Goal: Contribute content

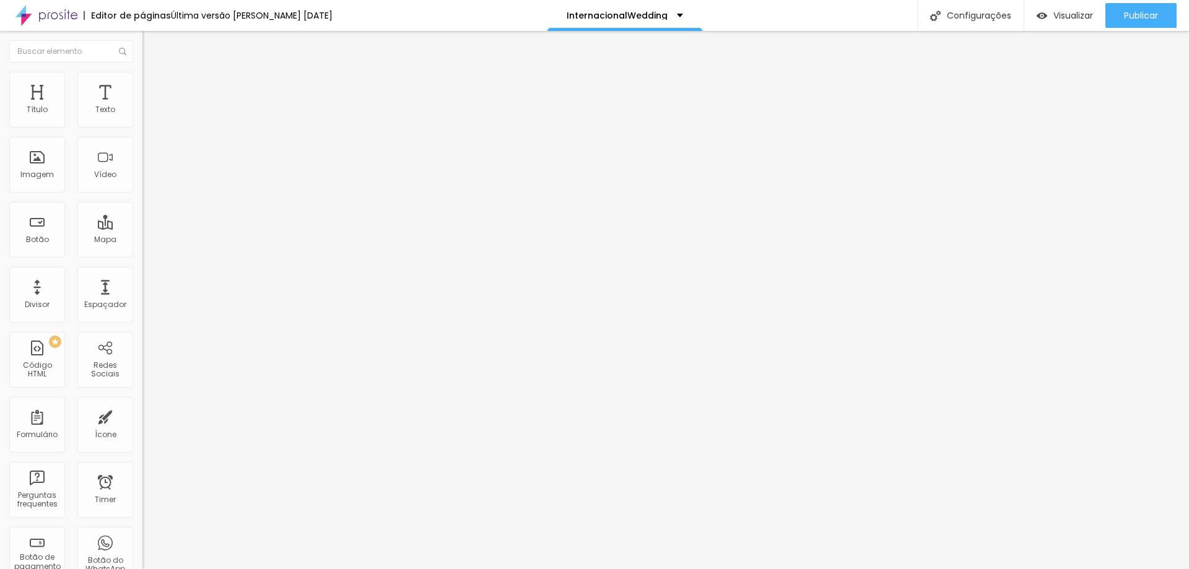
click at [142, 116] on input "[URL][DOMAIN_NAME]" at bounding box center [216, 110] width 149 height 12
paste input "[URL][DOMAIN_NAME]"
type input "[URL][DOMAIN_NAME]"
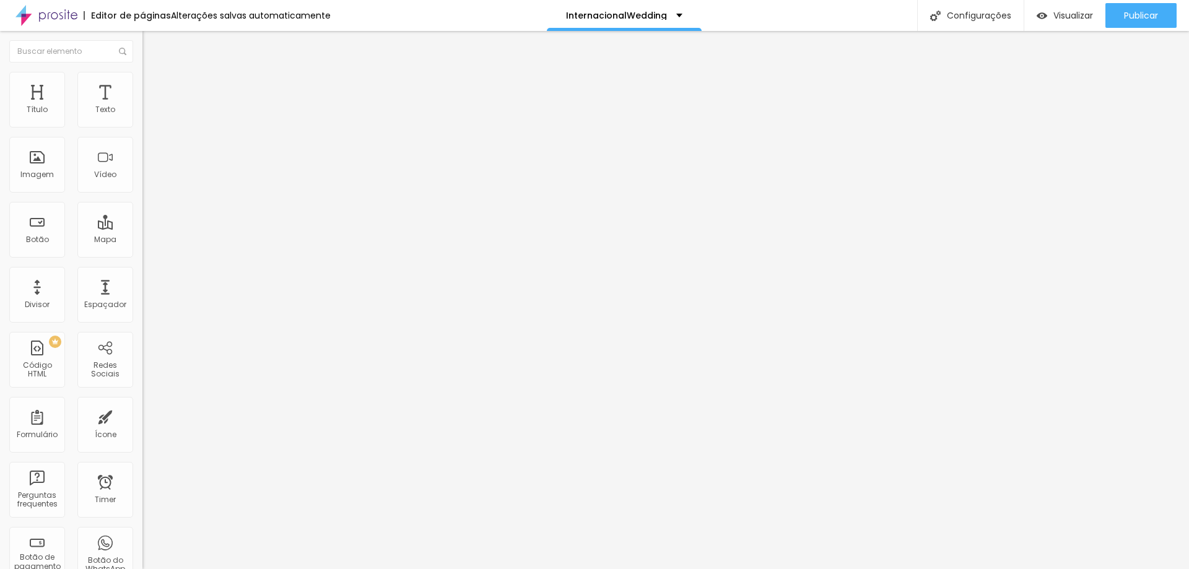
click at [142, 116] on input "[URL][DOMAIN_NAME]" at bounding box center [216, 110] width 149 height 12
paste input "[URL][DOMAIN_NAME]"
type input "[URL][DOMAIN_NAME]"
click at [142, 107] on span "Trocar imagem" at bounding box center [176, 101] width 68 height 11
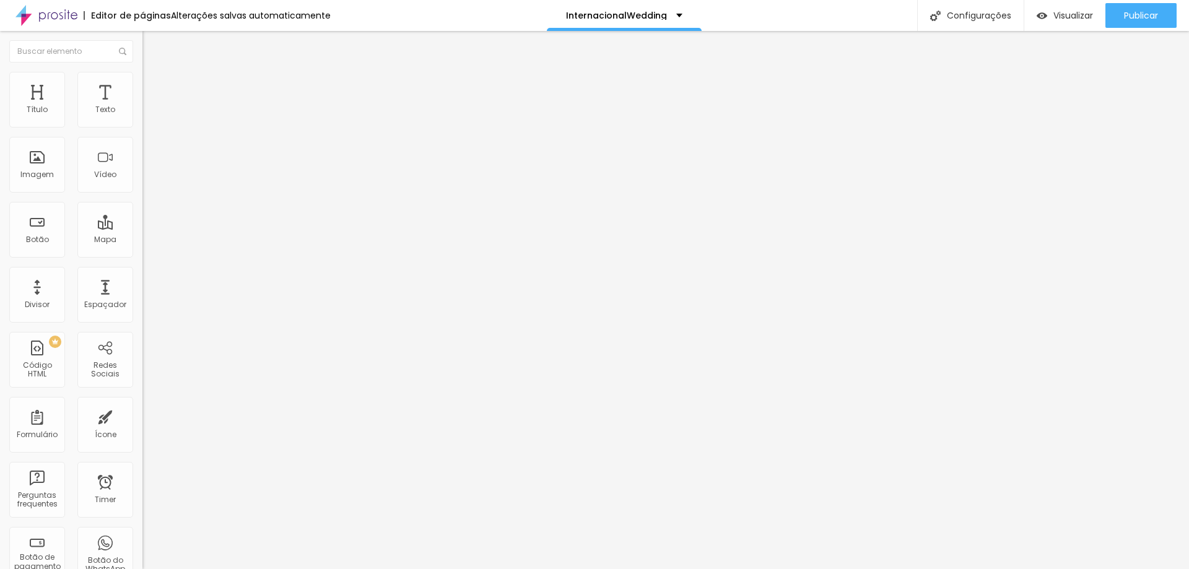
click at [142, 194] on span "Original" at bounding box center [157, 188] width 30 height 11
click at [142, 200] on div "Cinema 16:9" at bounding box center [213, 196] width 142 height 7
click at [142, 227] on div "Original" at bounding box center [213, 222] width 142 height 7
